Goal: Information Seeking & Learning: Find specific page/section

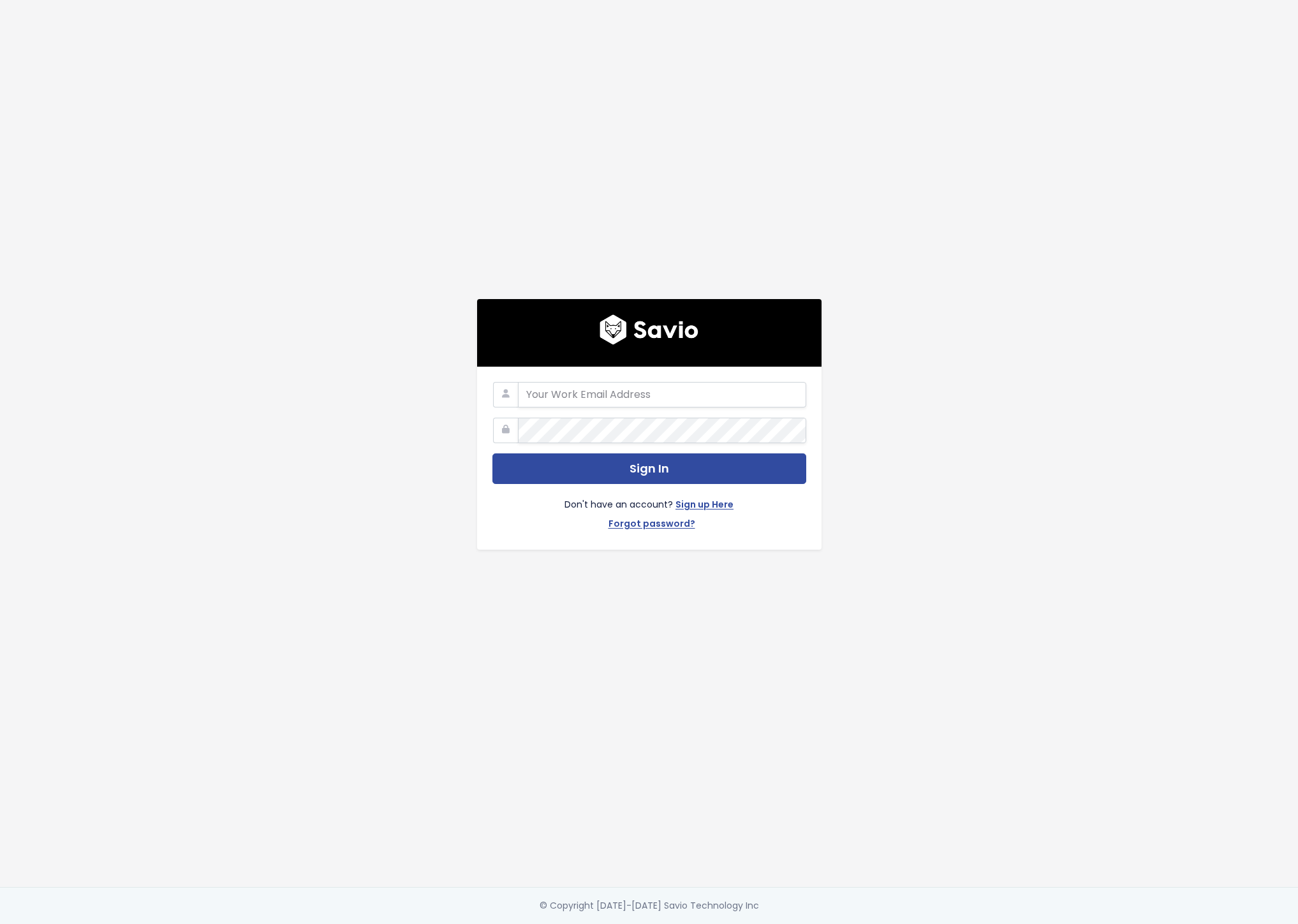
type input "austin@nextpatient.co"
click at [646, 485] on div "Don't have an account? Sign up Here Forgot password?" at bounding box center [649, 509] width 314 height 50
click at [647, 476] on button "Sign In" at bounding box center [649, 469] width 314 height 31
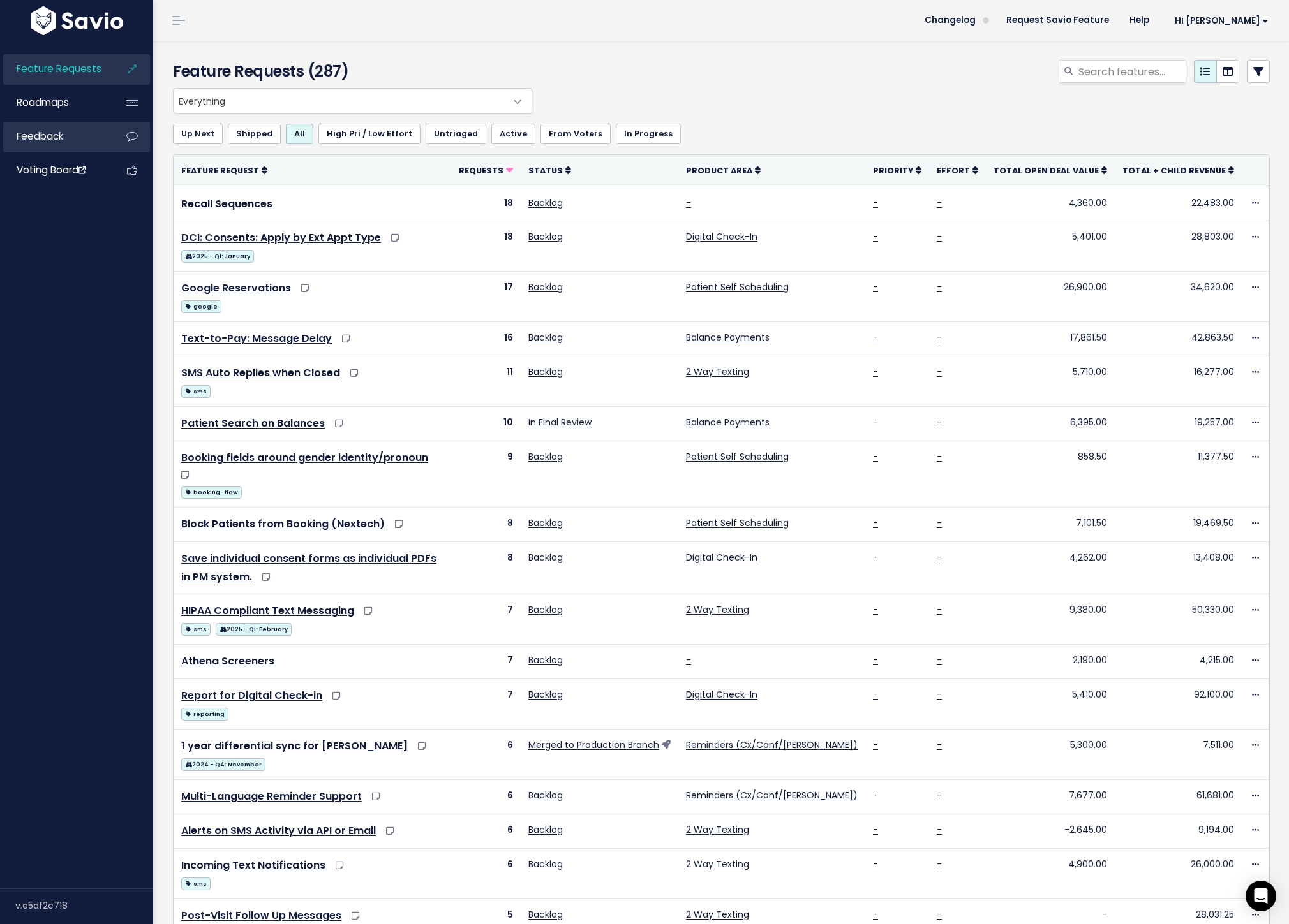
click at [62, 153] on li "Feedback" at bounding box center [76, 136] width 147 height 30
click at [59, 173] on span "Voting Board" at bounding box center [51, 170] width 69 height 14
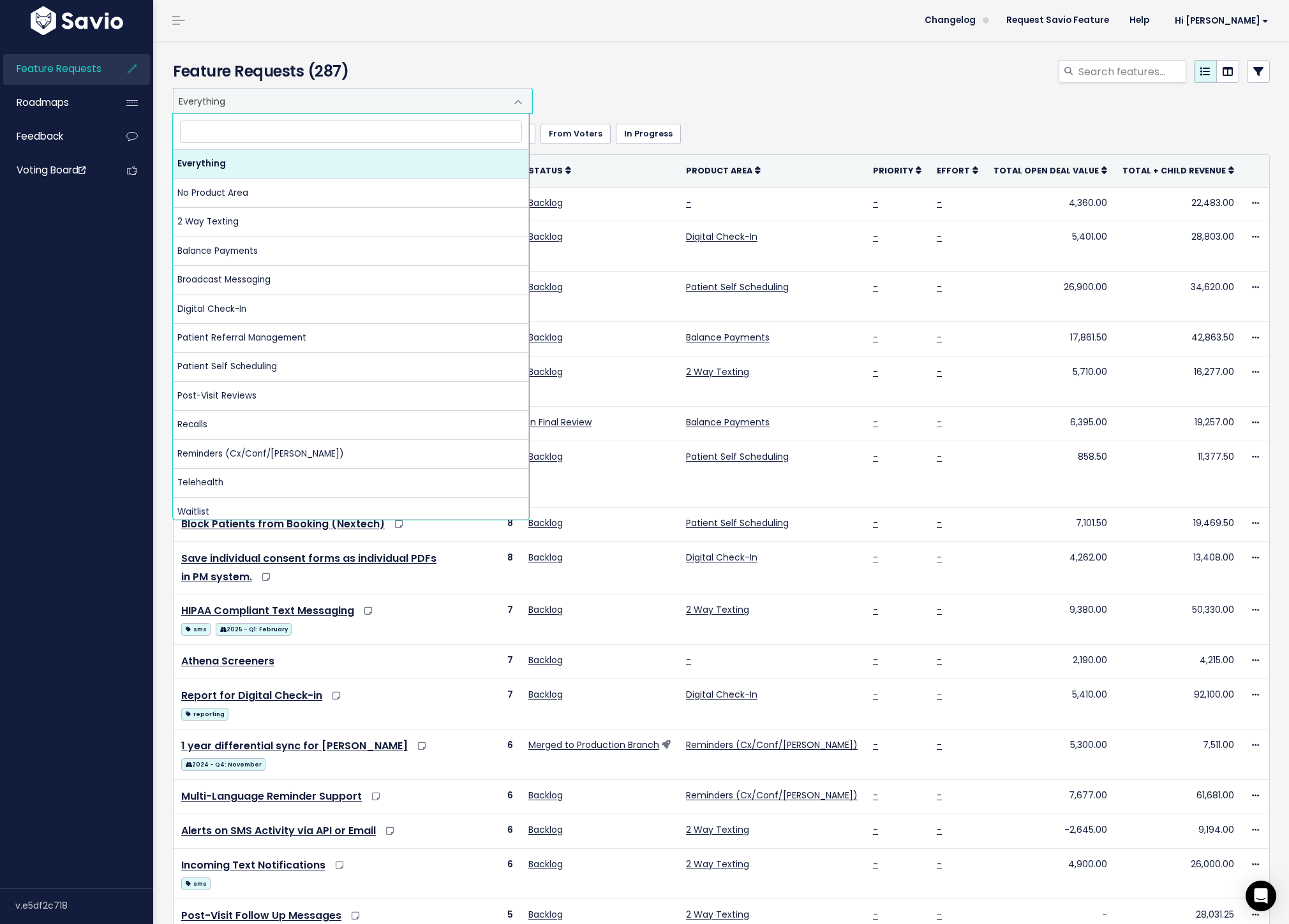
click at [306, 100] on span "Everything" at bounding box center [340, 101] width 333 height 24
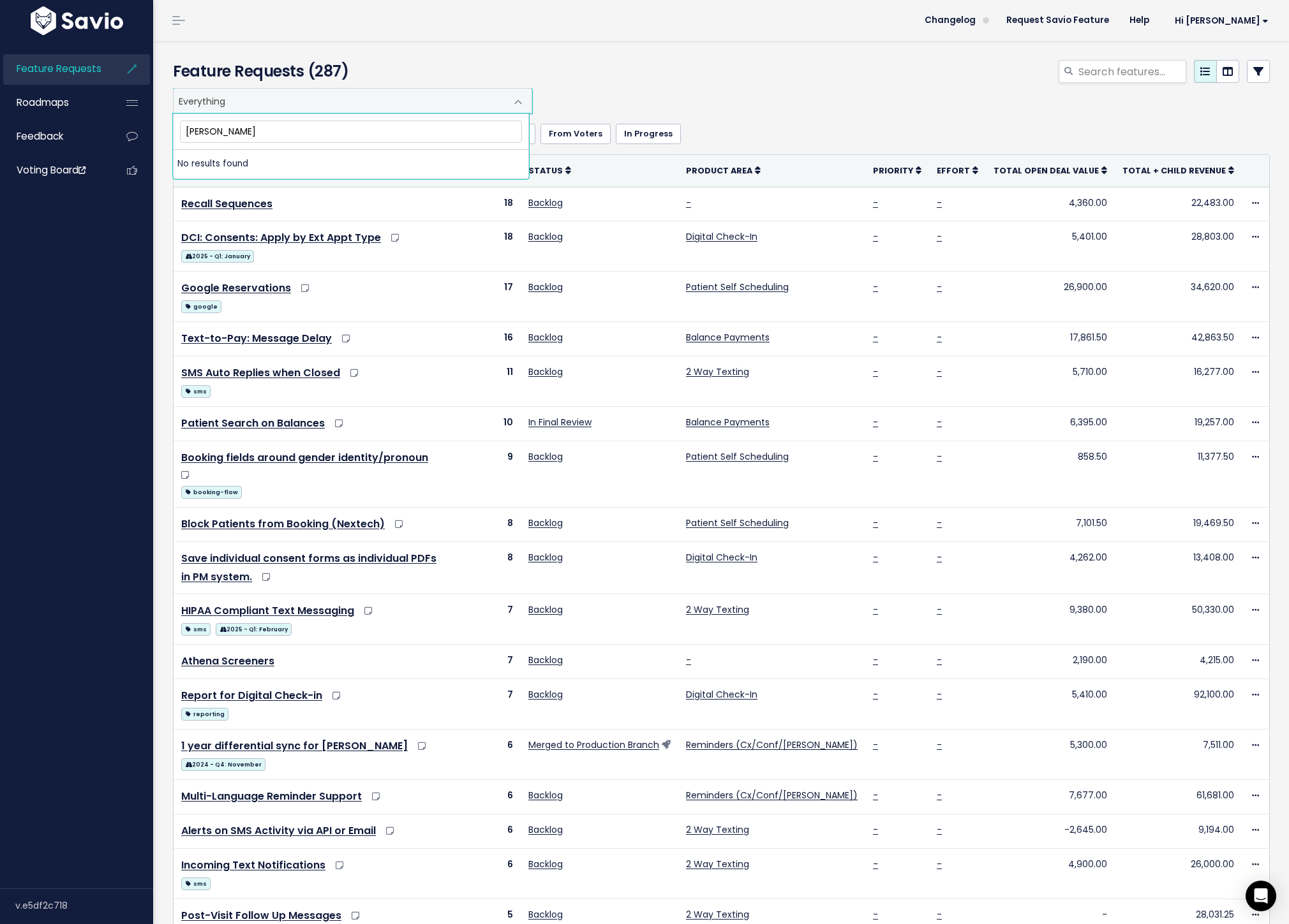
type input "larson"
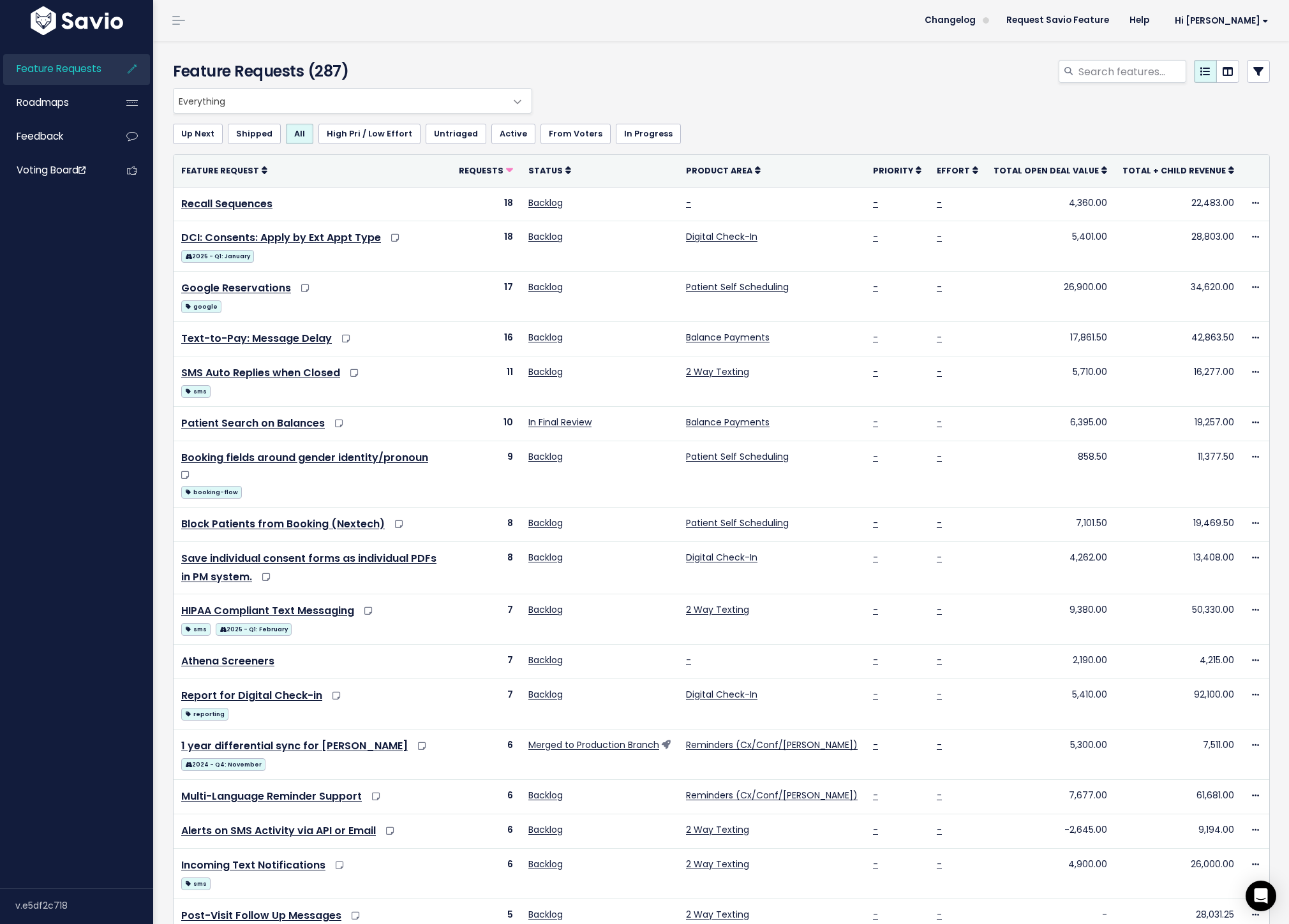
click at [541, 135] on link "From Voters" at bounding box center [575, 133] width 70 height 21
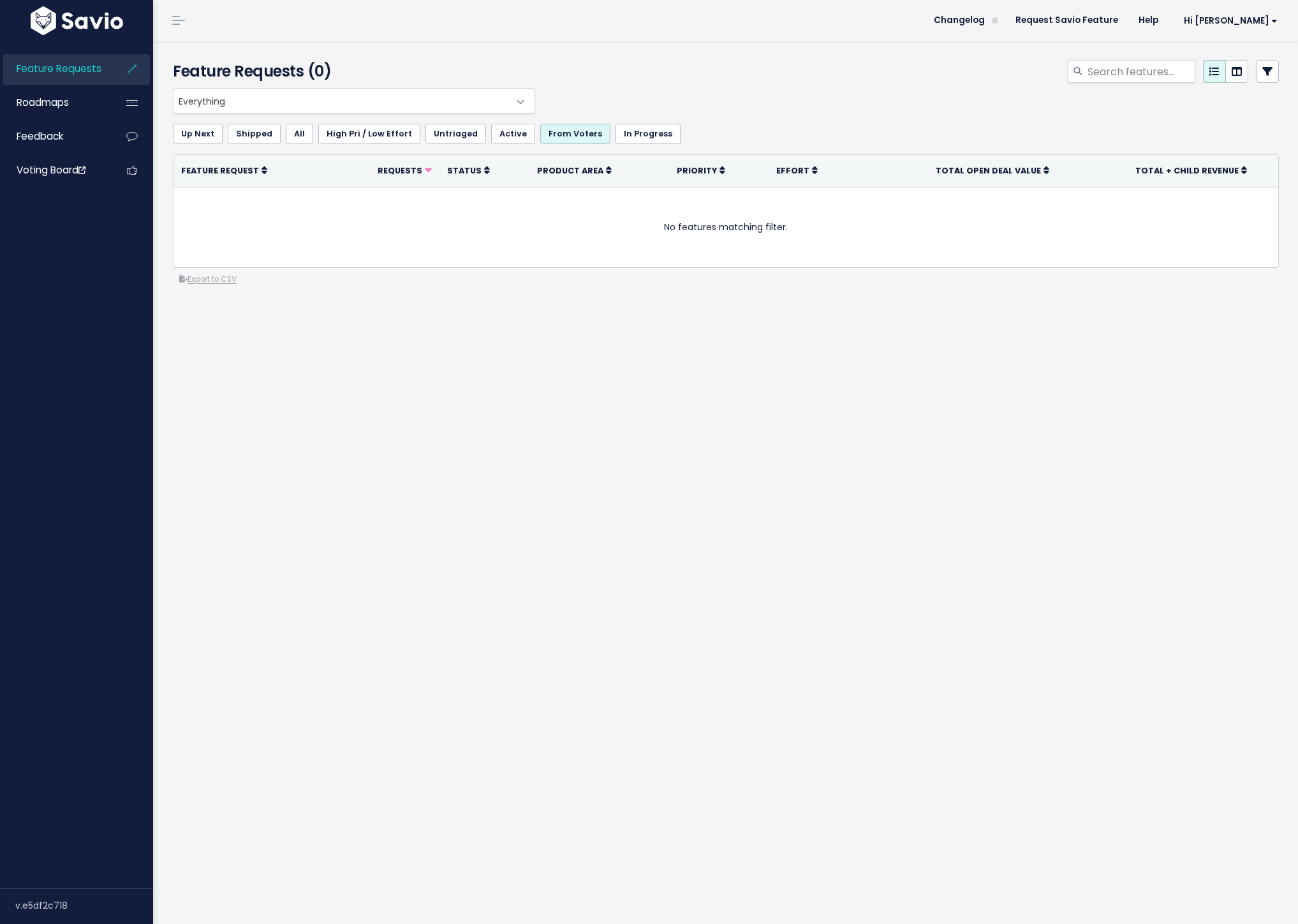
click at [550, 127] on link "From Voters" at bounding box center [576, 133] width 70 height 21
click at [305, 135] on link "All" at bounding box center [300, 133] width 27 height 21
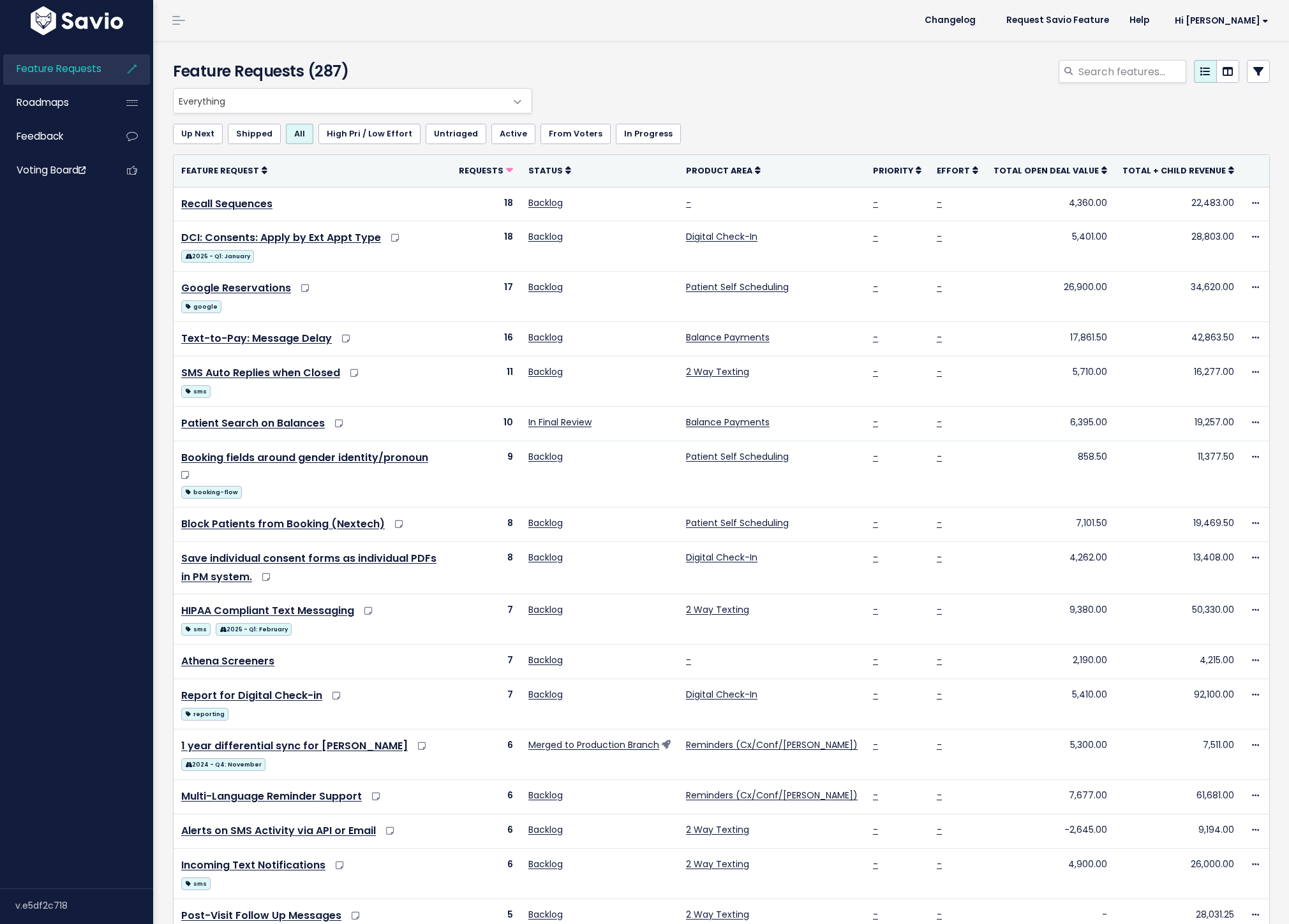
click at [88, 99] on link "Roadmaps" at bounding box center [54, 103] width 103 height 29
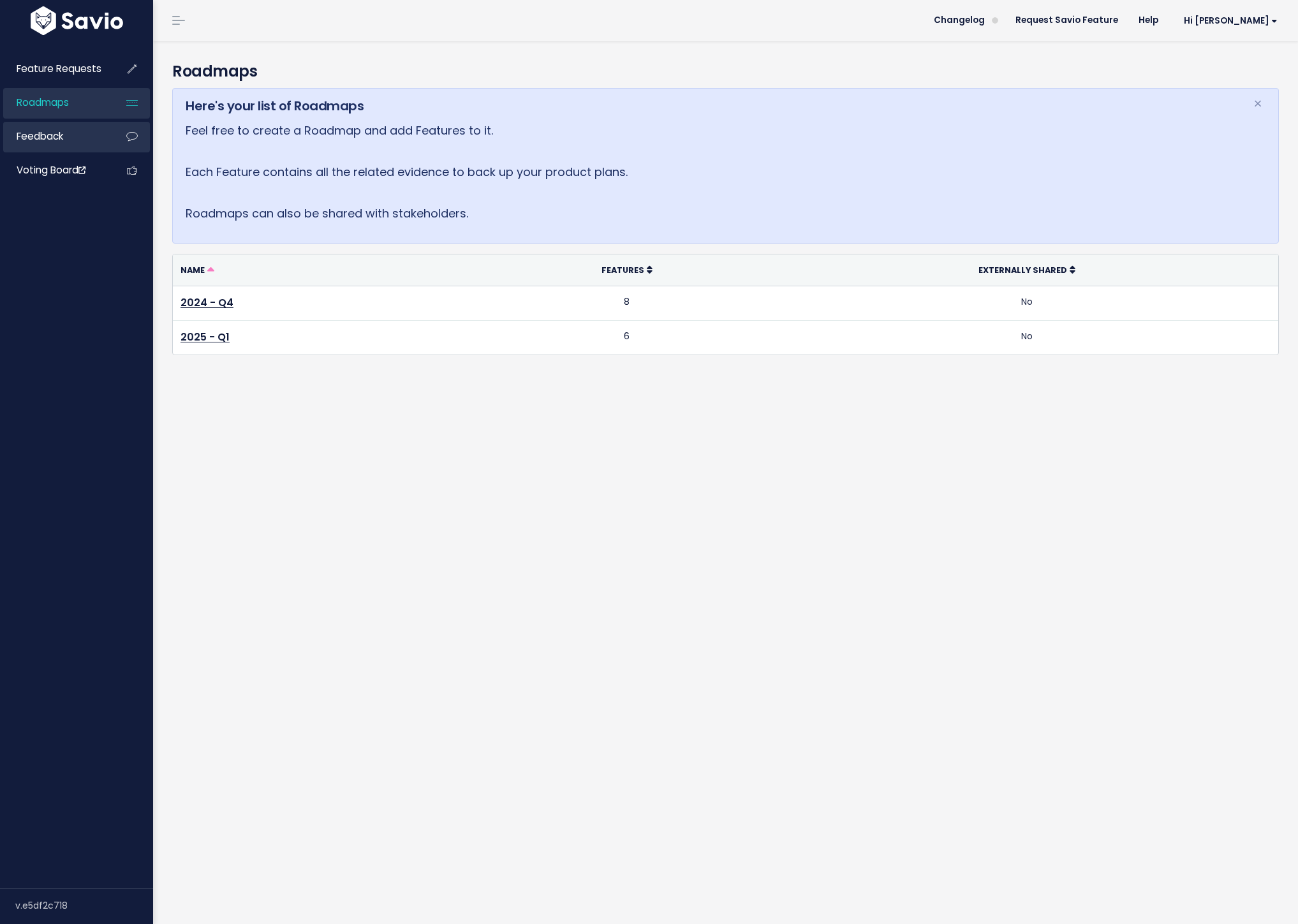
click at [89, 142] on link "Feedback" at bounding box center [54, 136] width 103 height 29
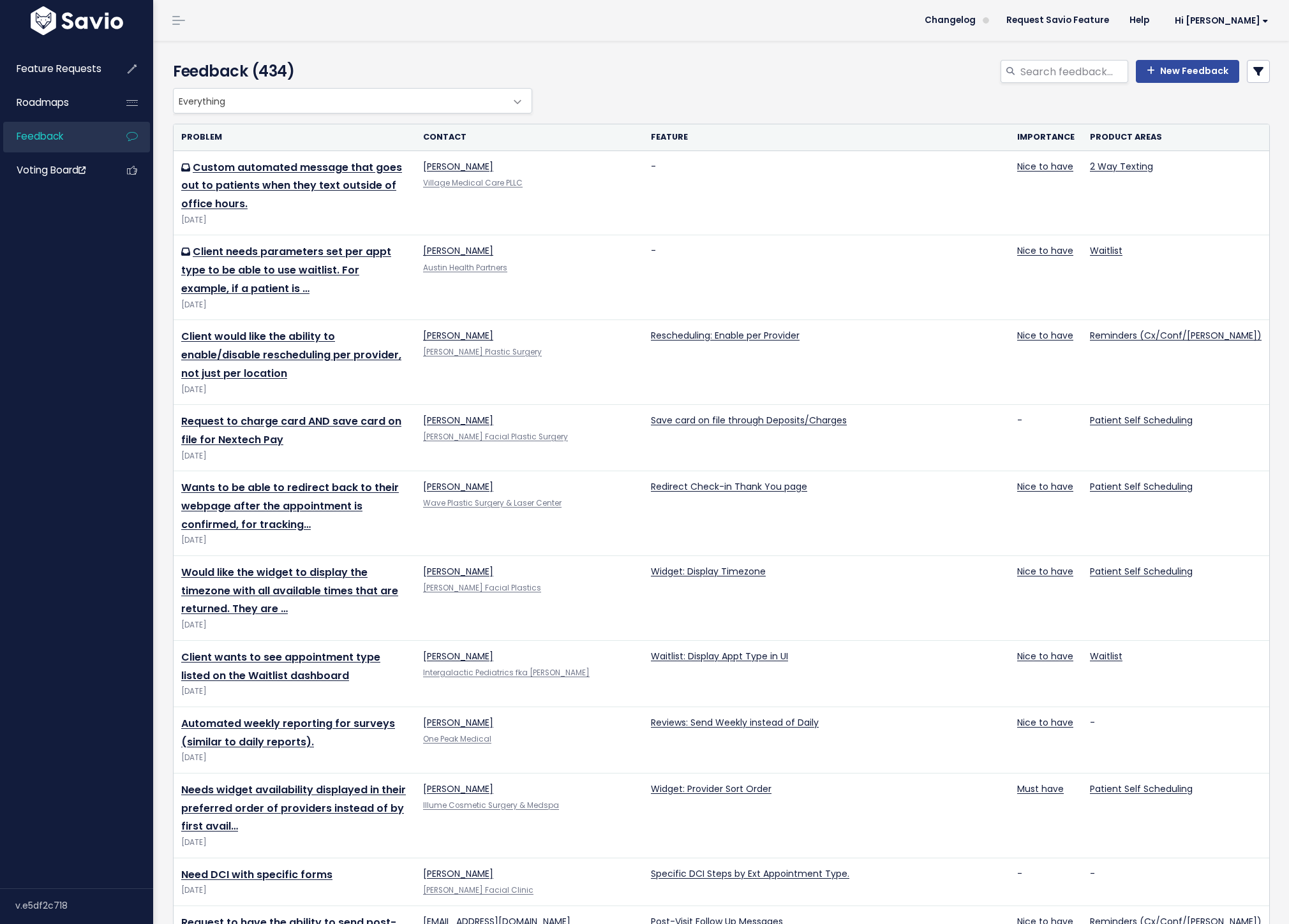
click at [365, 106] on span "Everything" at bounding box center [340, 101] width 333 height 24
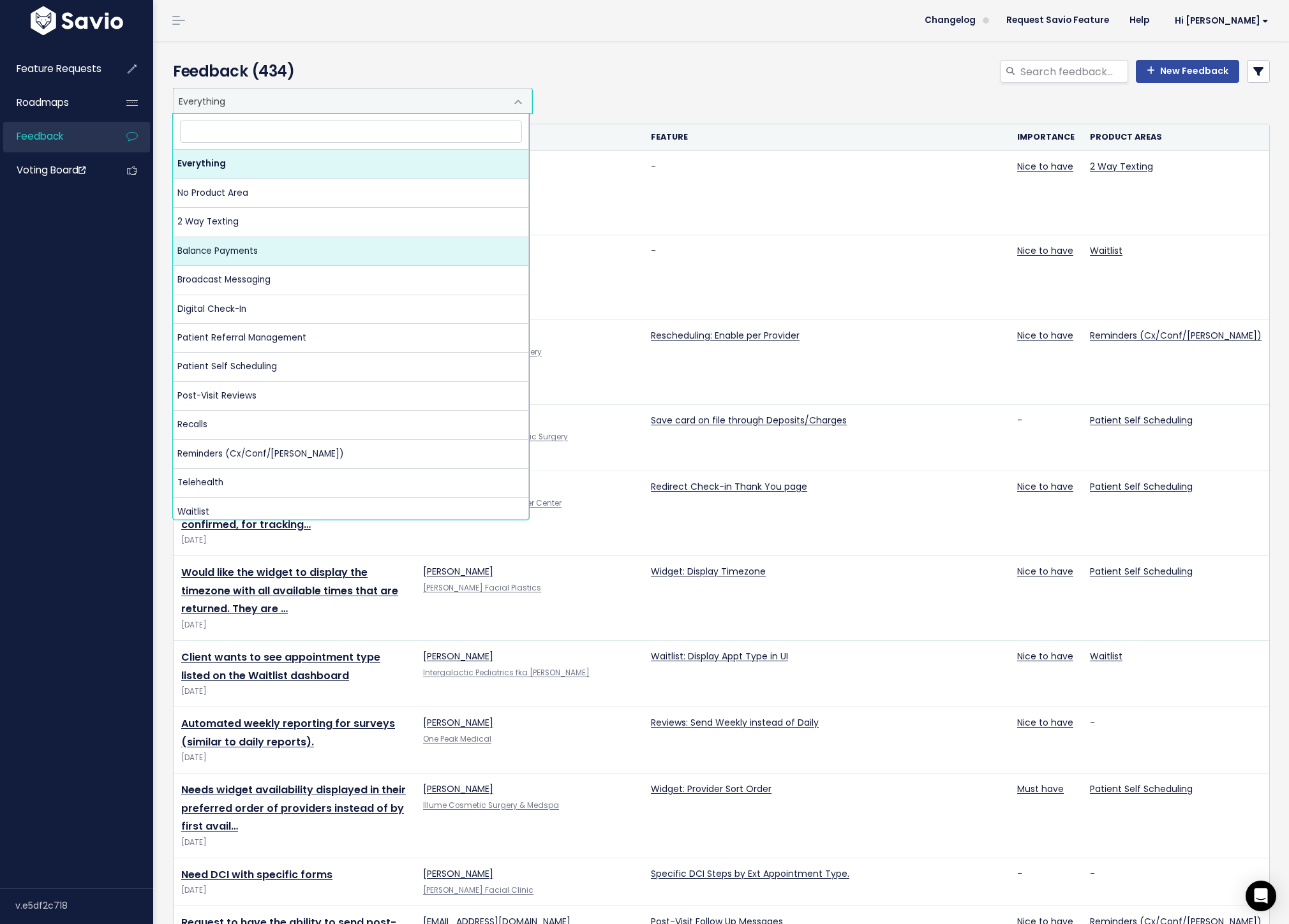
click at [698, 85] on div "New Feedback" at bounding box center [907, 73] width 745 height 28
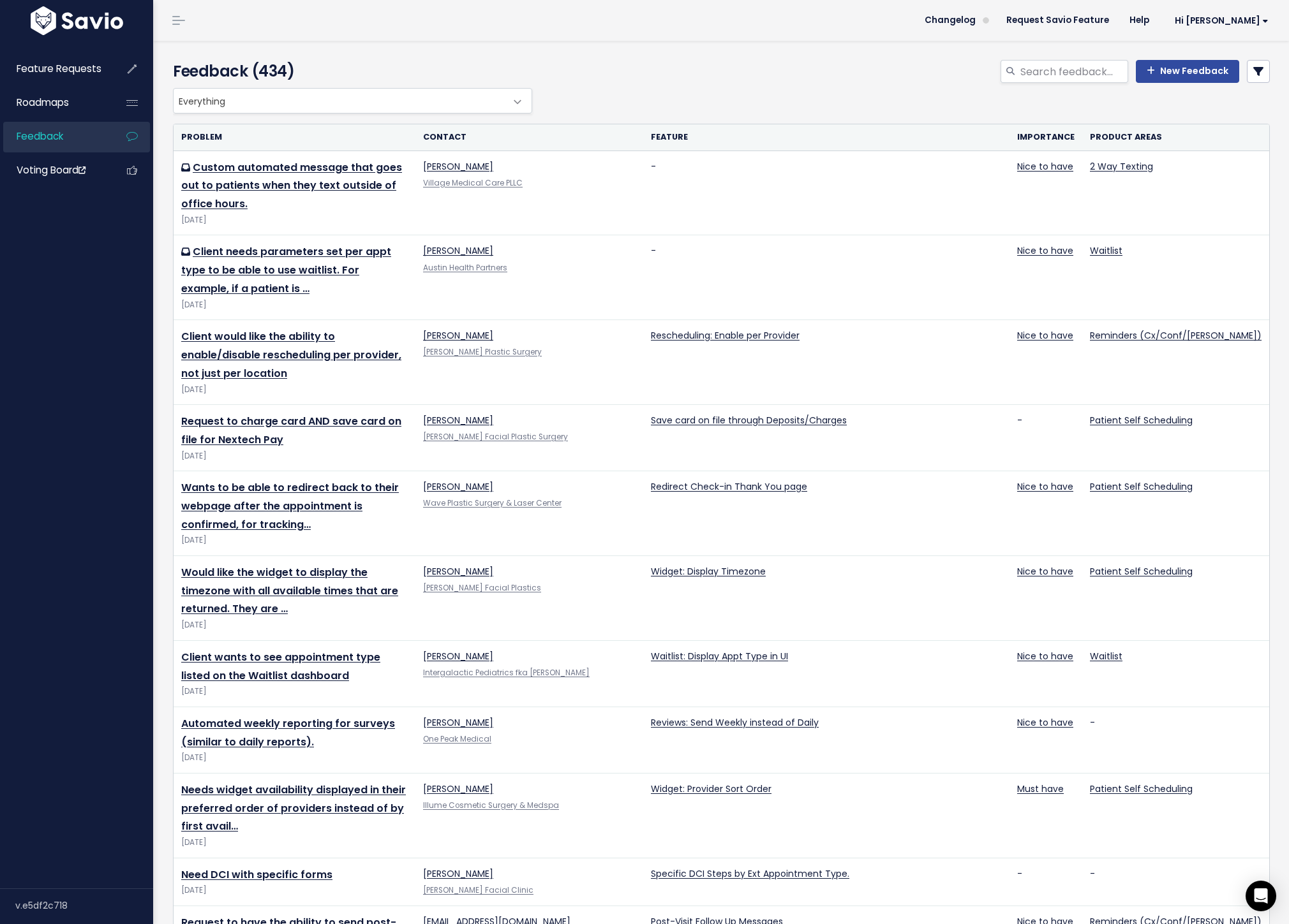
click at [1254, 72] on link at bounding box center [1258, 70] width 23 height 23
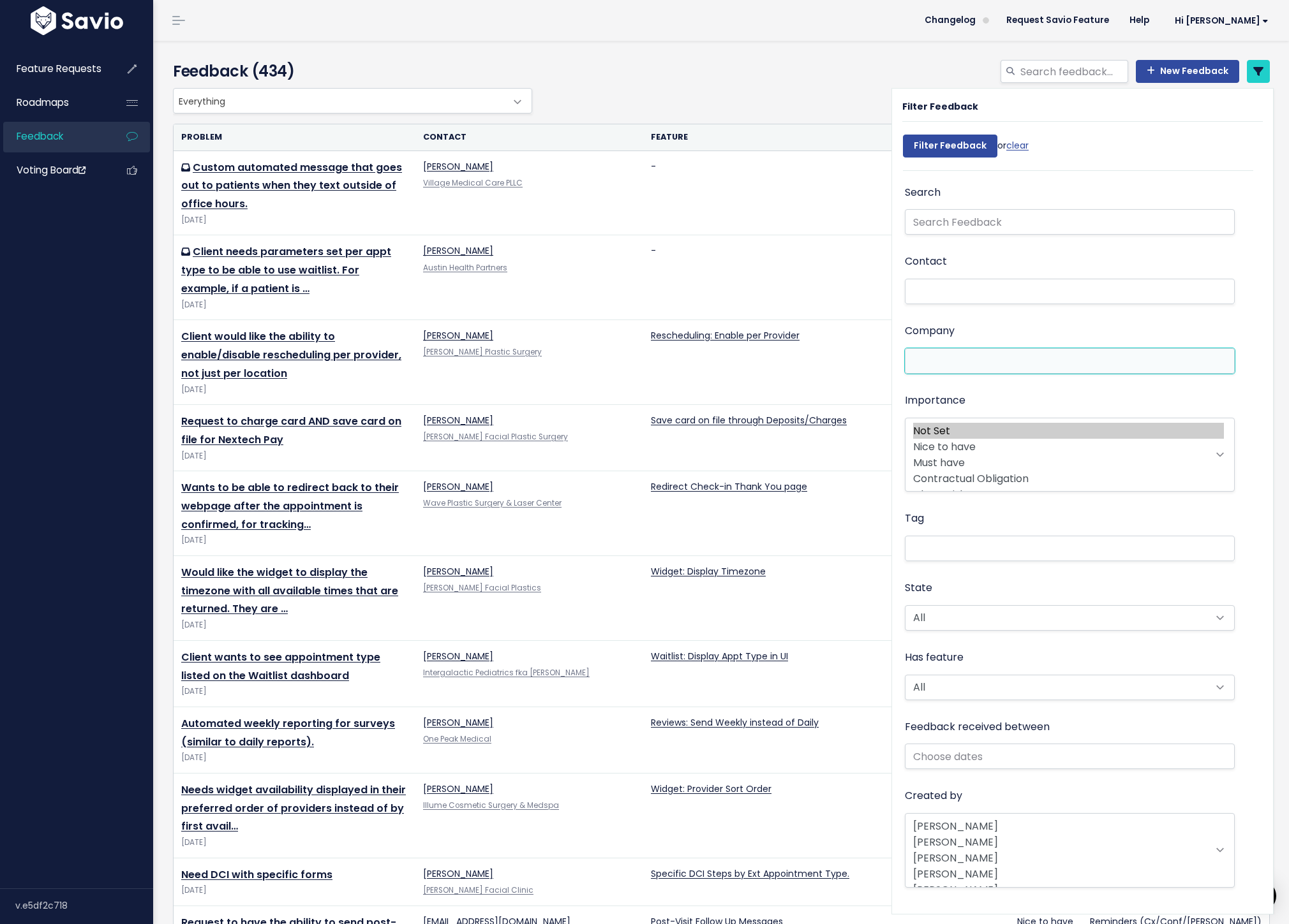
click at [1046, 356] on li at bounding box center [1066, 361] width 316 height 14
type input "larson"
select select "14993235"
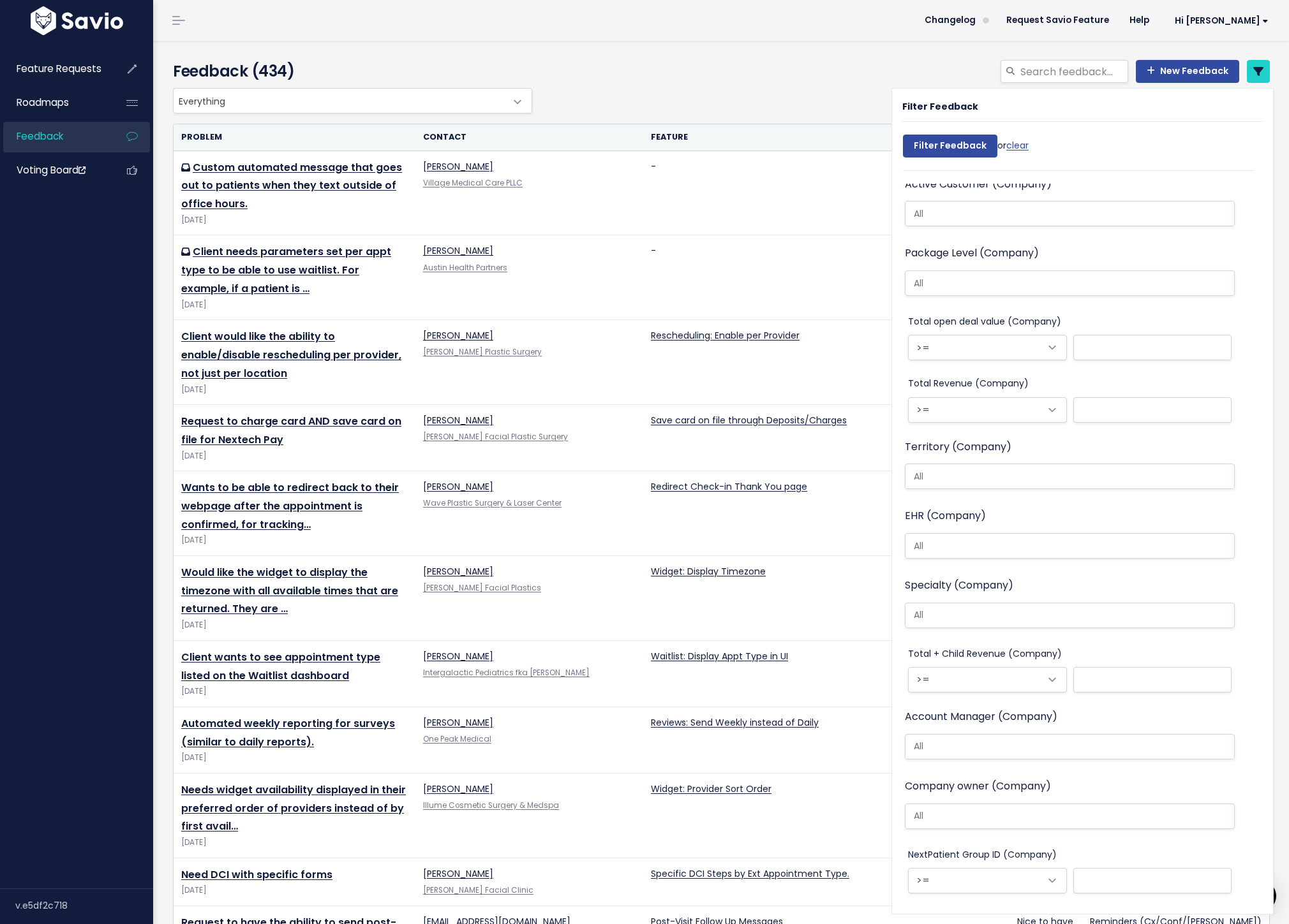
click at [1076, 151] on div "Filter Feedback or clear" at bounding box center [1082, 150] width 360 height 43
click at [1253, 71] on icon at bounding box center [1258, 71] width 10 height 10
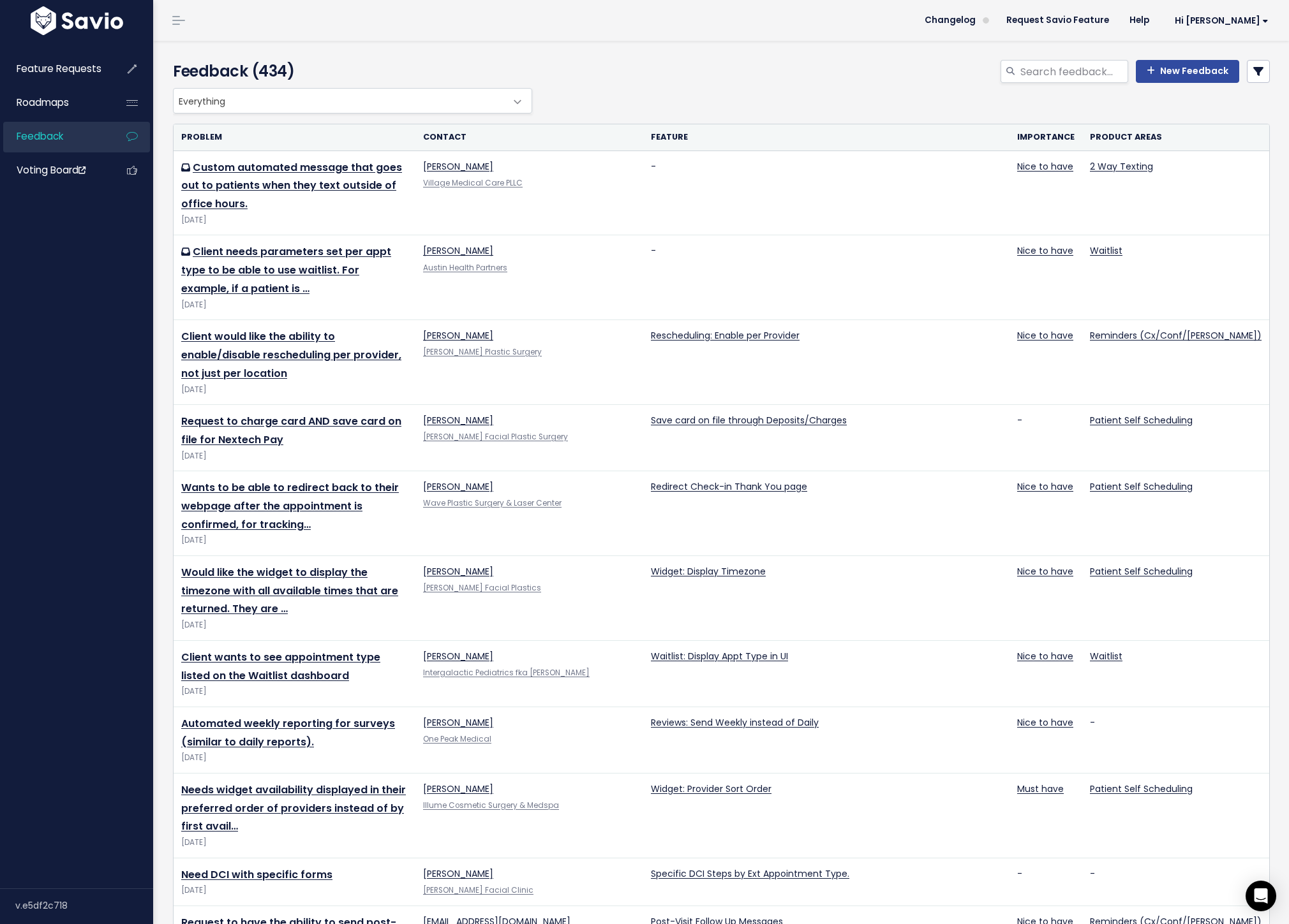
click at [1253, 69] on icon at bounding box center [1258, 71] width 10 height 10
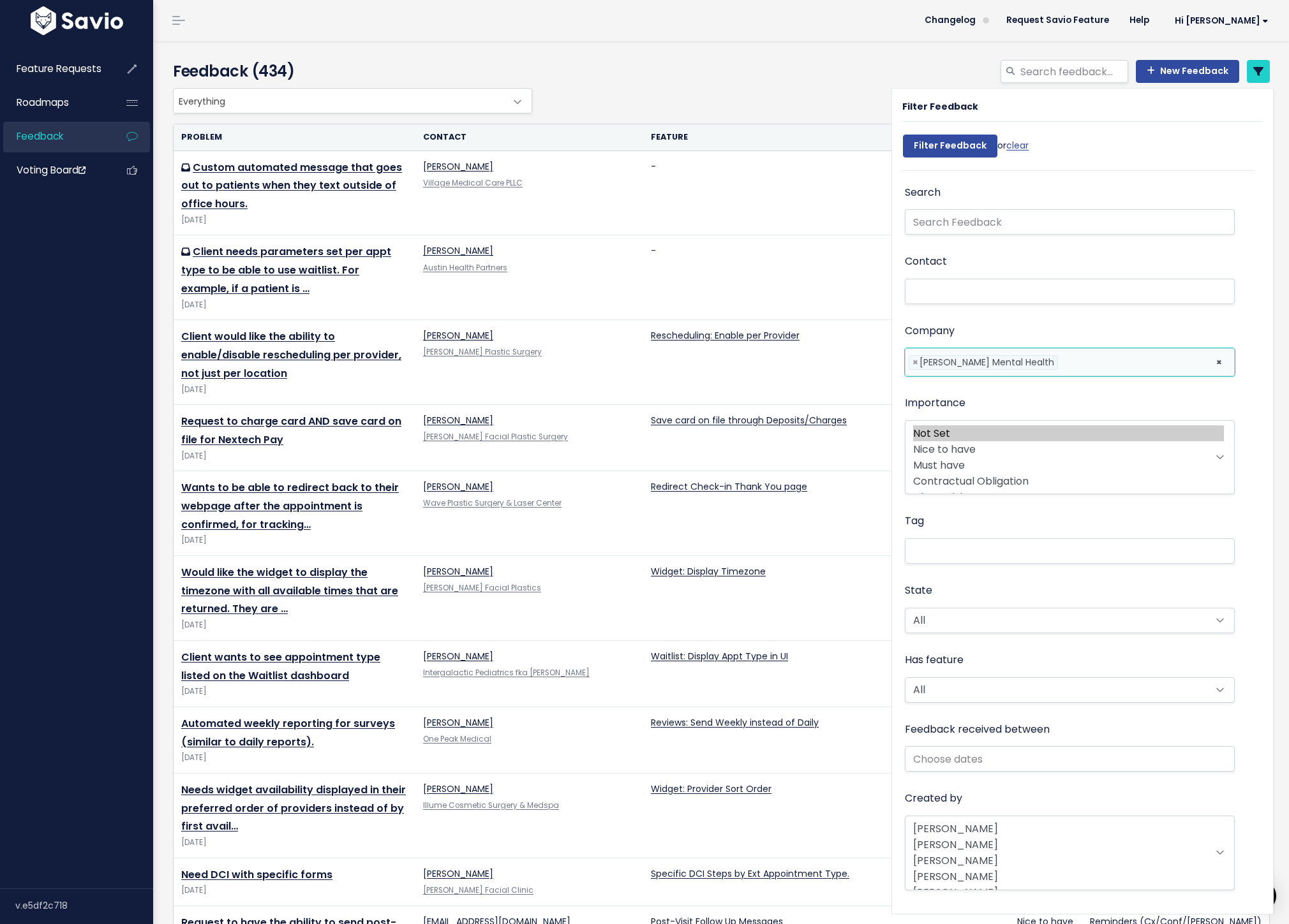
click at [1061, 357] on li at bounding box center [1133, 363] width 146 height 14
click at [1148, 368] on li at bounding box center [1133, 363] width 146 height 14
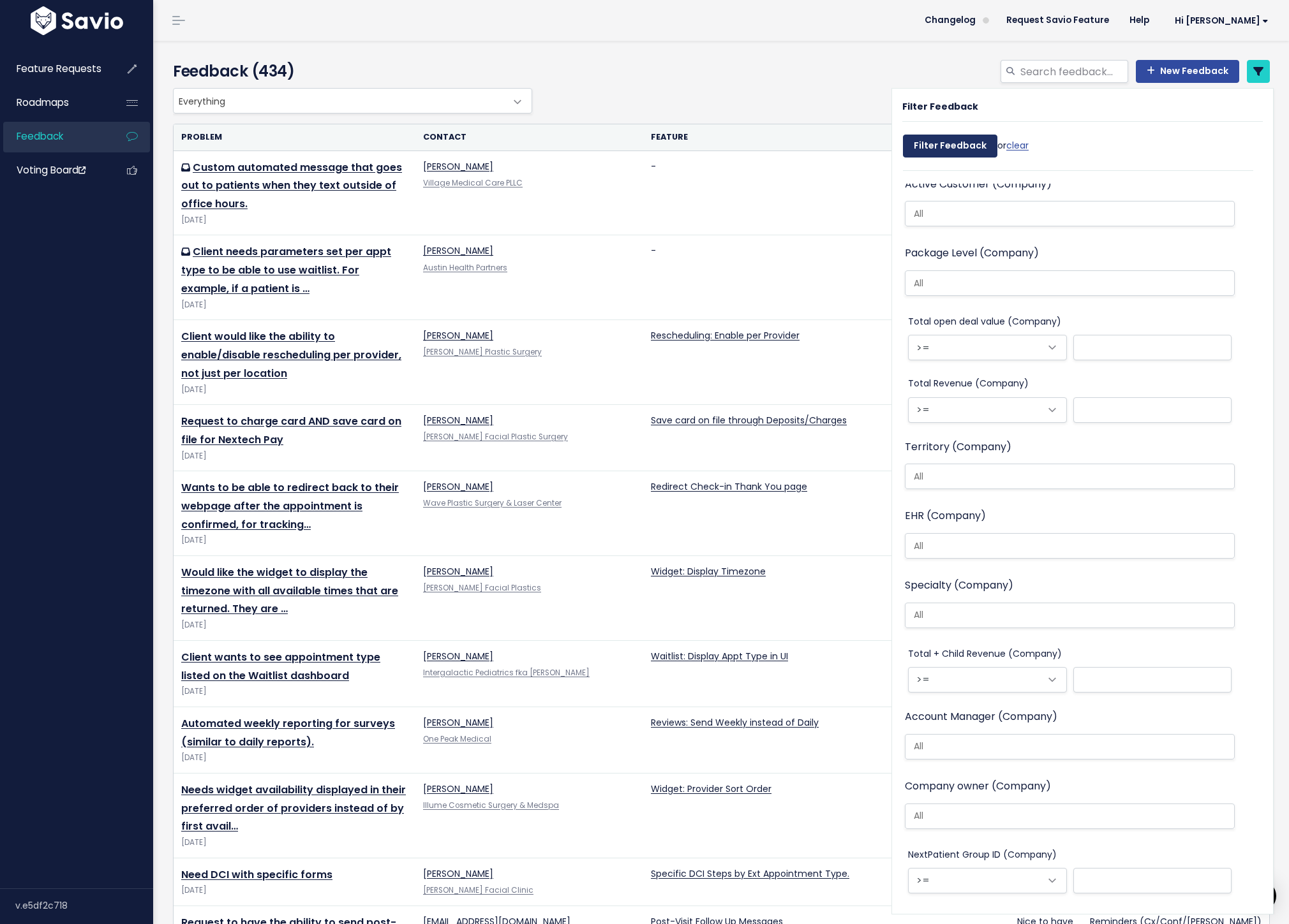
click at [953, 150] on input "Filter Feedback" at bounding box center [949, 146] width 94 height 23
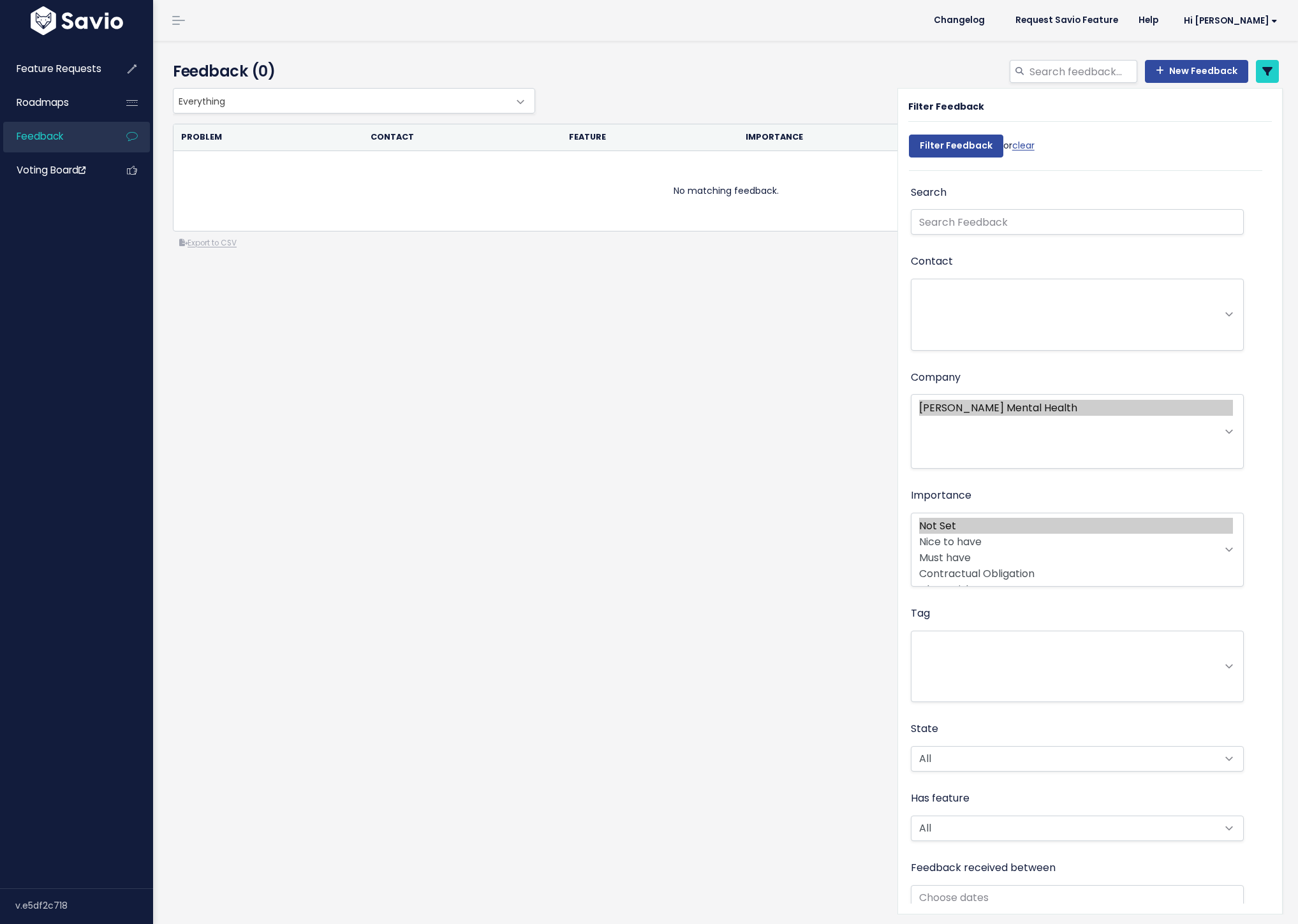
select select
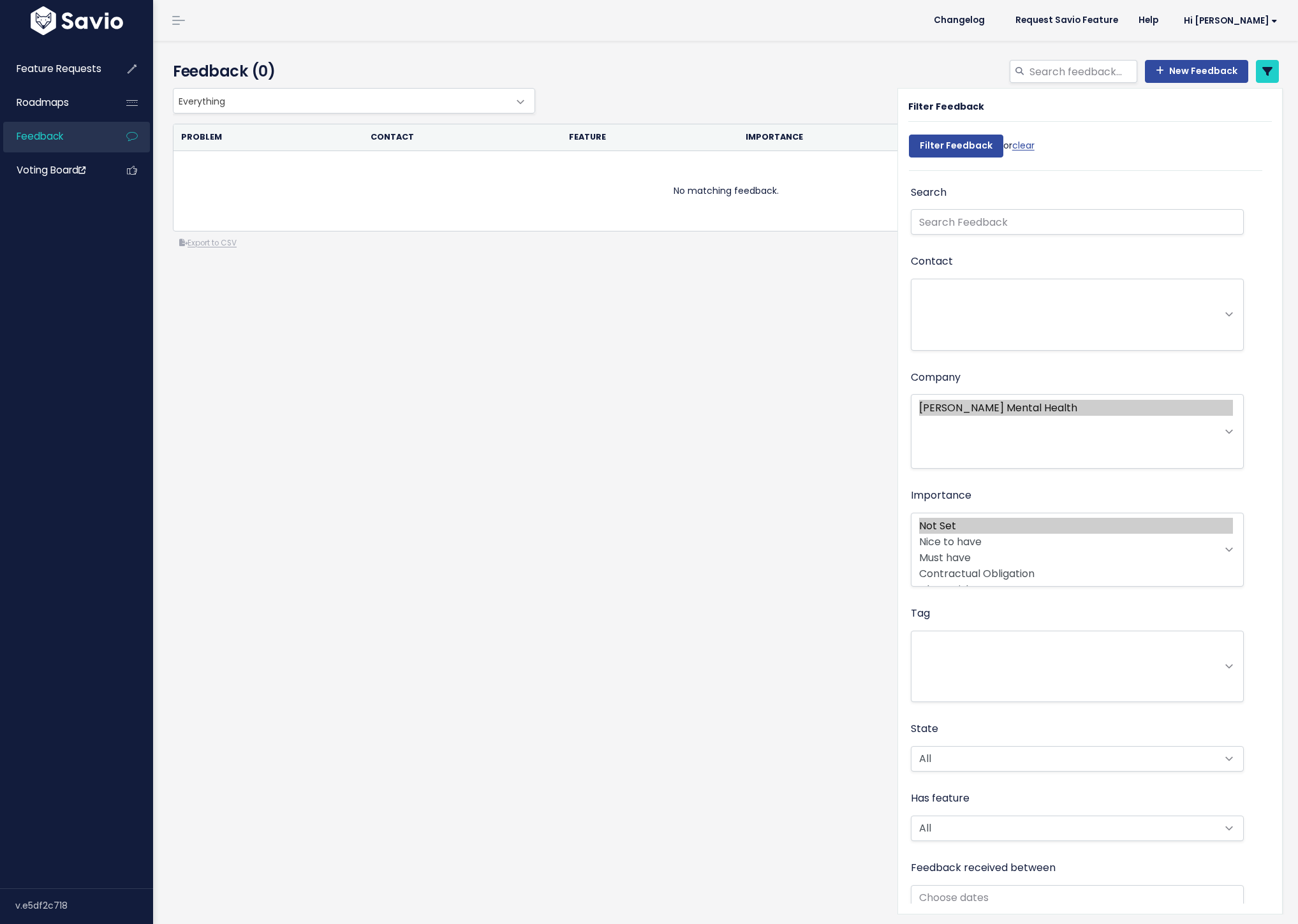
select select
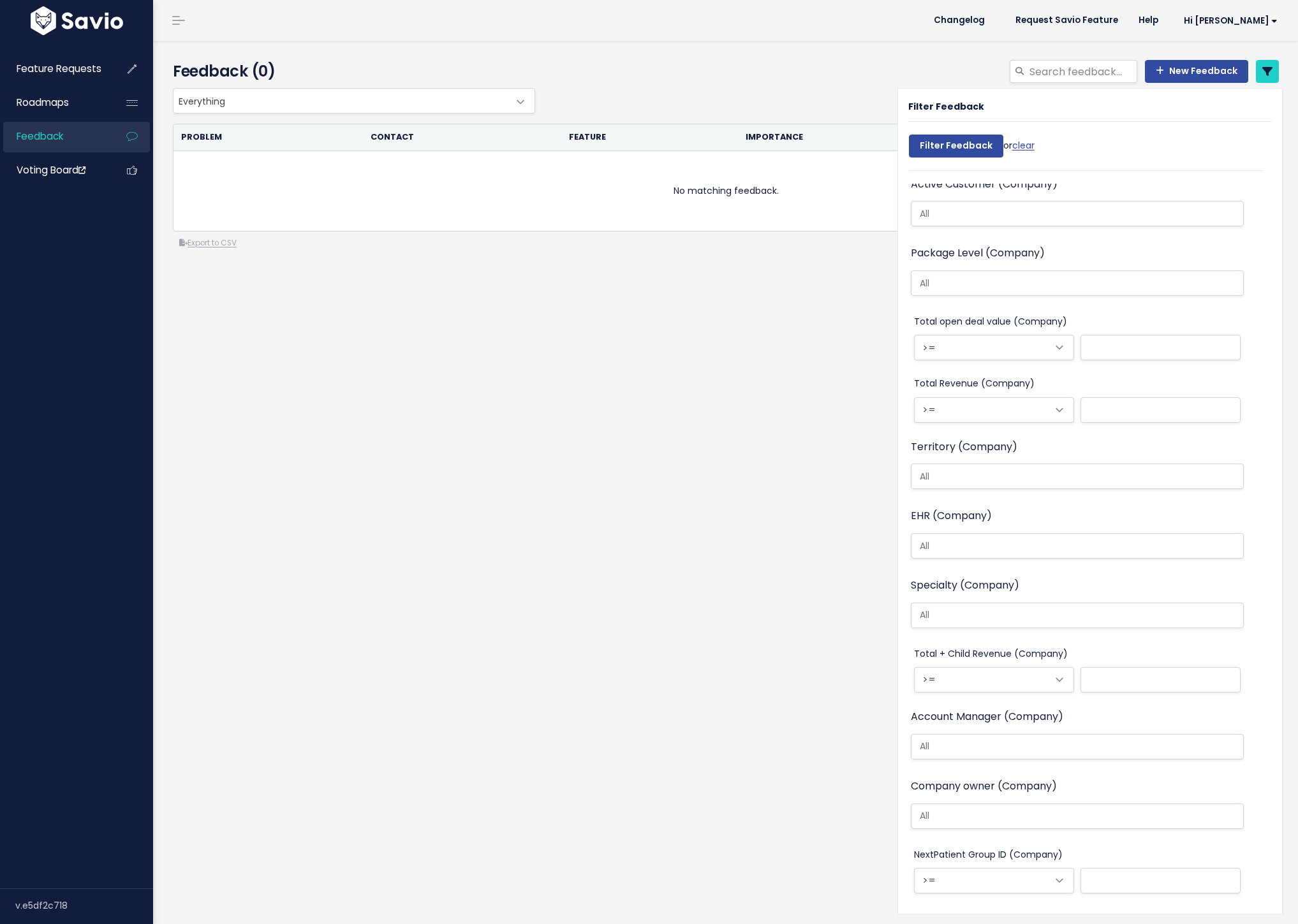
click at [653, 392] on div "Feedback (0) New Feedback" at bounding box center [725, 483] width 1145 height 884
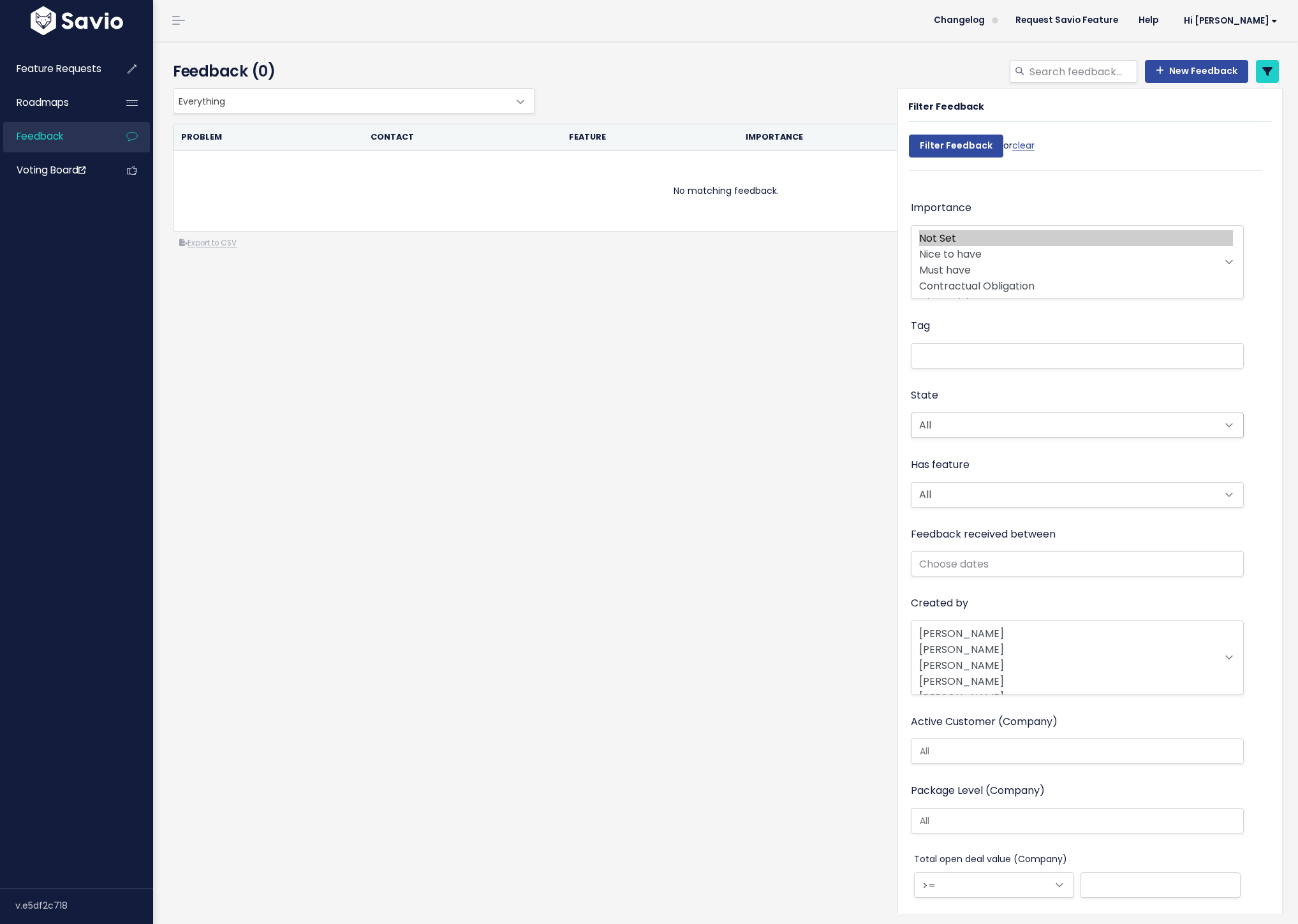
scroll to position [0, 0]
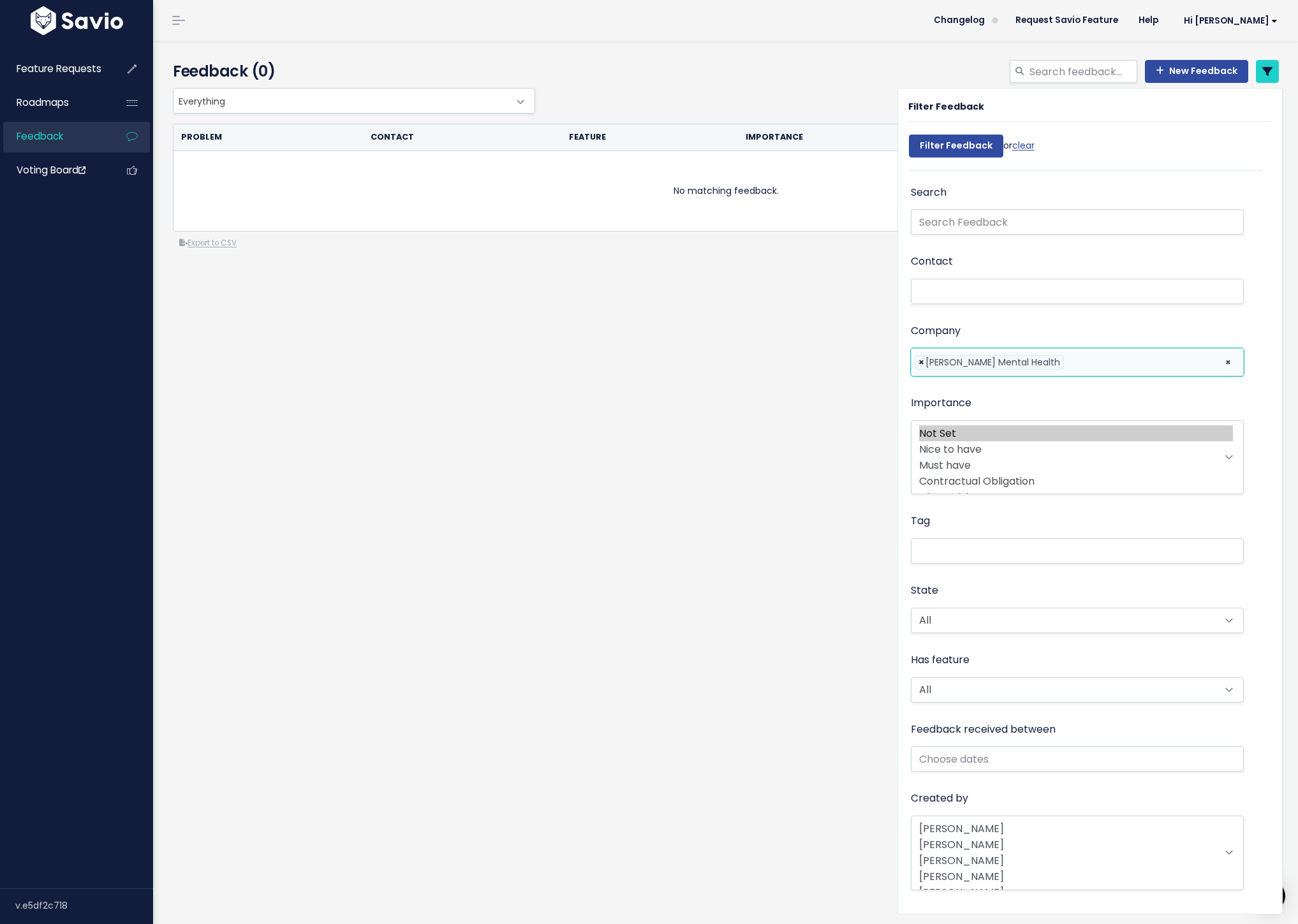
click at [919, 365] on span "×" at bounding box center [922, 363] width 6 height 14
select select
click at [1022, 145] on link "clear" at bounding box center [1023, 145] width 23 height 13
